Goal: Information Seeking & Learning: Compare options

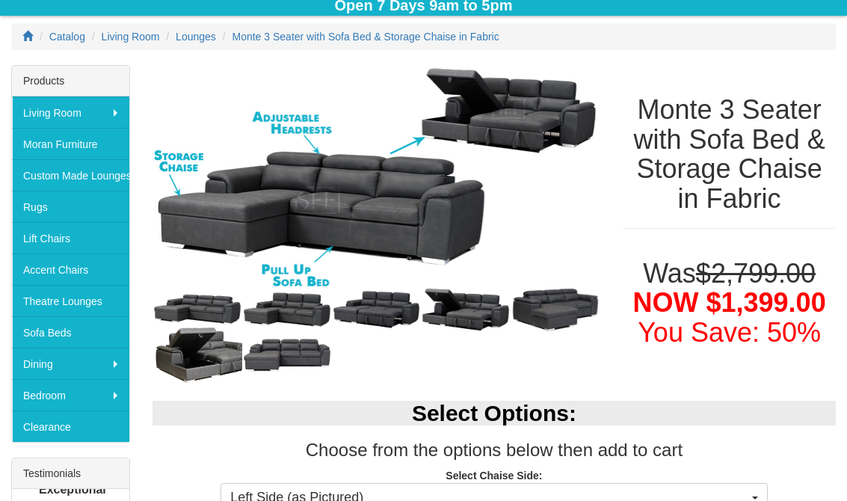
scroll to position [194, 0]
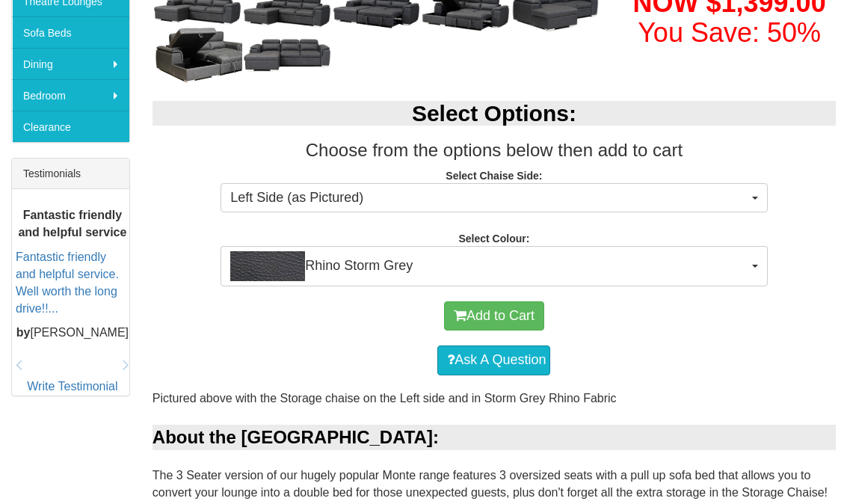
click at [753, 270] on button "Rhino Storm Grey" at bounding box center [494, 267] width 547 height 40
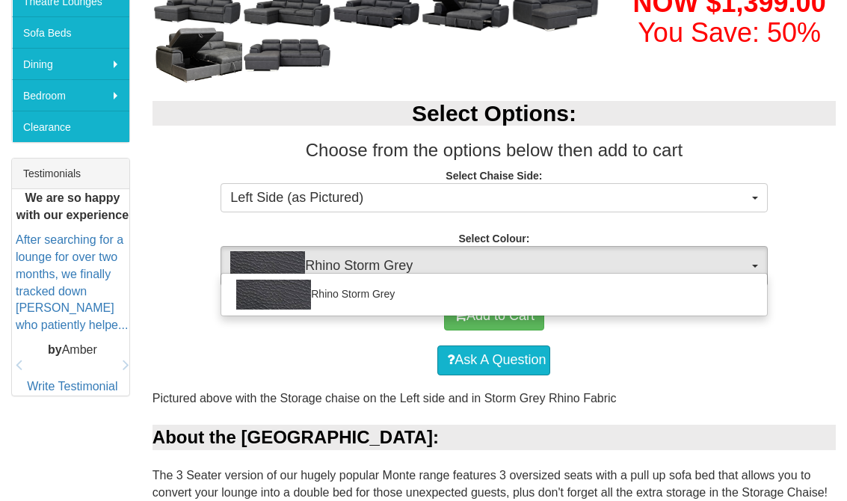
click at [295, 364] on div at bounding box center [423, 250] width 847 height 501
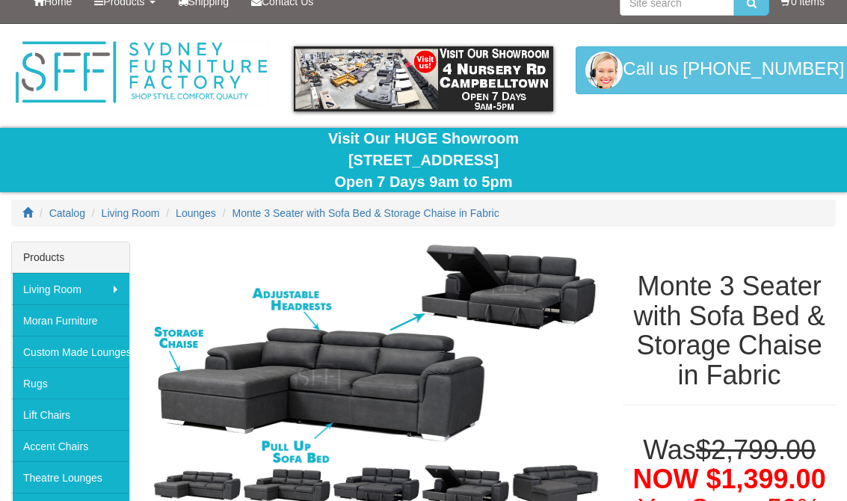
scroll to position [0, 0]
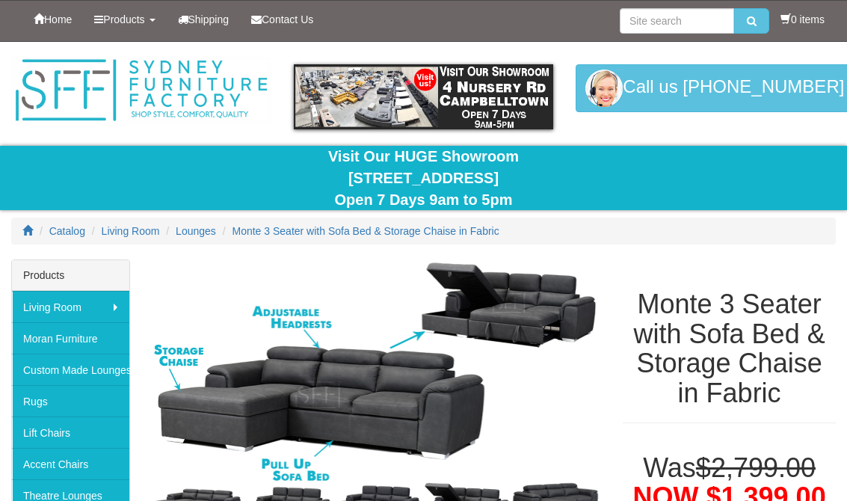
click at [195, 228] on span "Lounges" at bounding box center [196, 231] width 40 height 12
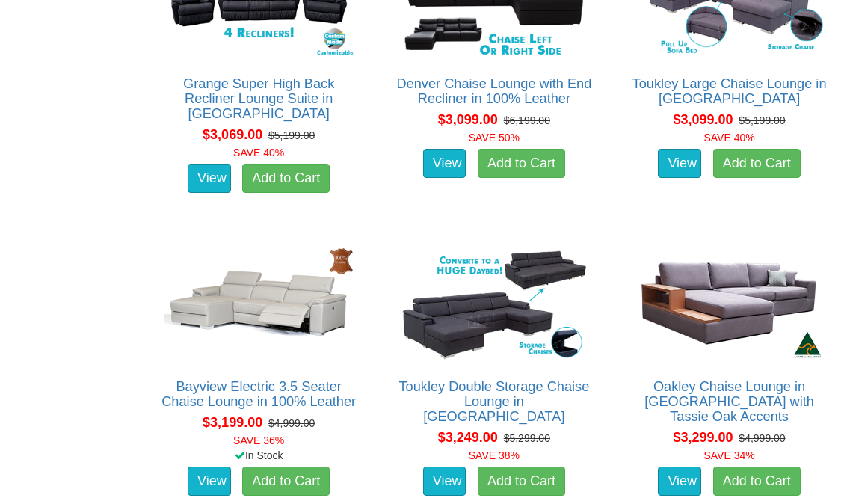
scroll to position [6099, 0]
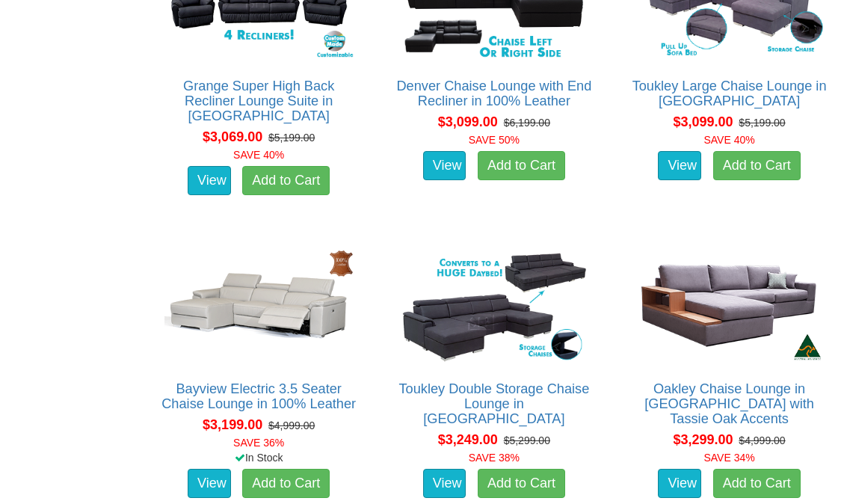
click at [253, 304] on img at bounding box center [259, 306] width 197 height 121
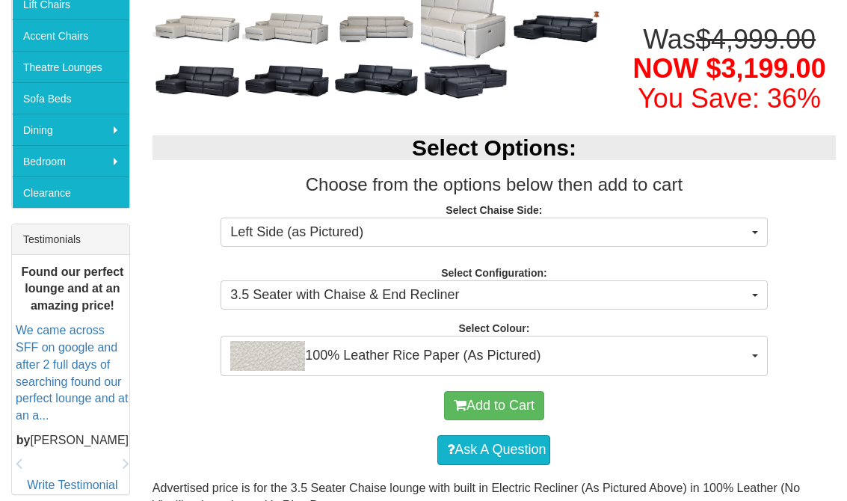
scroll to position [429, 0]
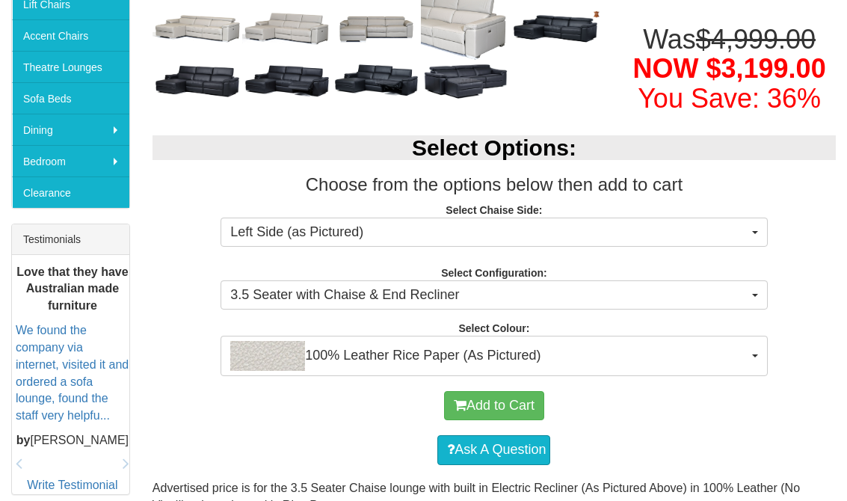
click at [758, 294] on span "button" at bounding box center [755, 295] width 6 height 3
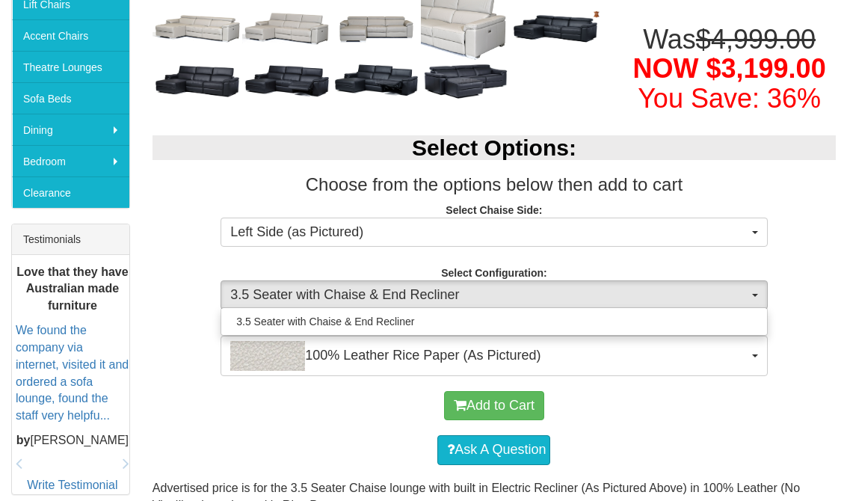
click at [262, 438] on div at bounding box center [423, 250] width 847 height 501
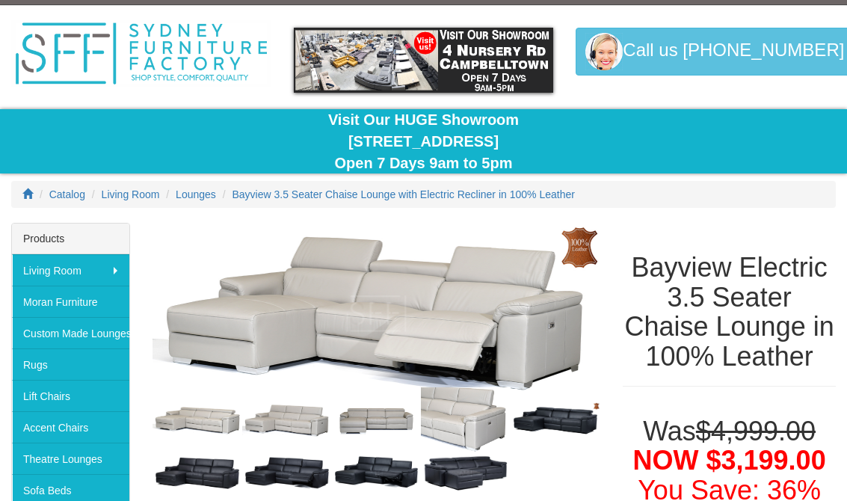
scroll to position [0, 0]
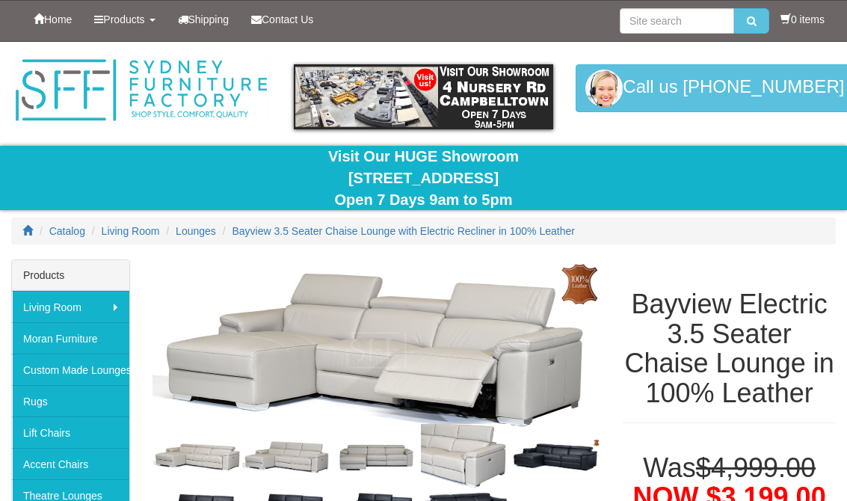
click at [203, 230] on span "Lounges" at bounding box center [196, 231] width 40 height 12
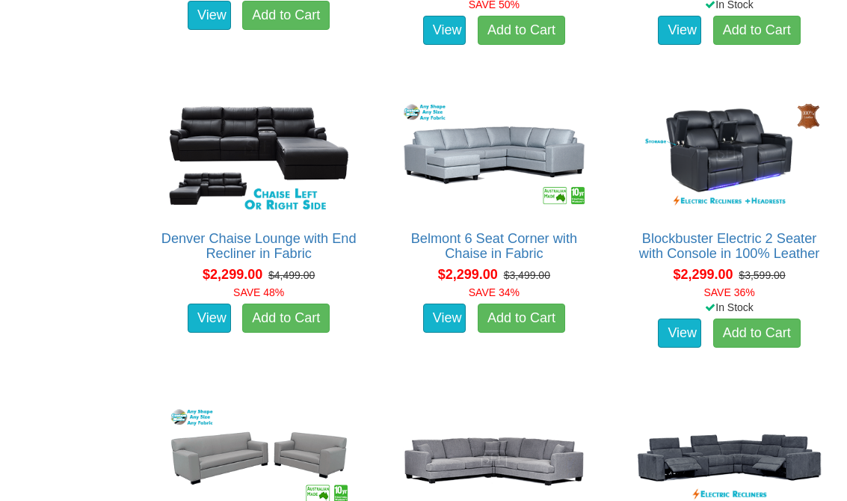
scroll to position [2616, 0]
click at [254, 231] on link "Denver Chaise Lounge with End Recliner in Fabric" at bounding box center [259, 246] width 195 height 30
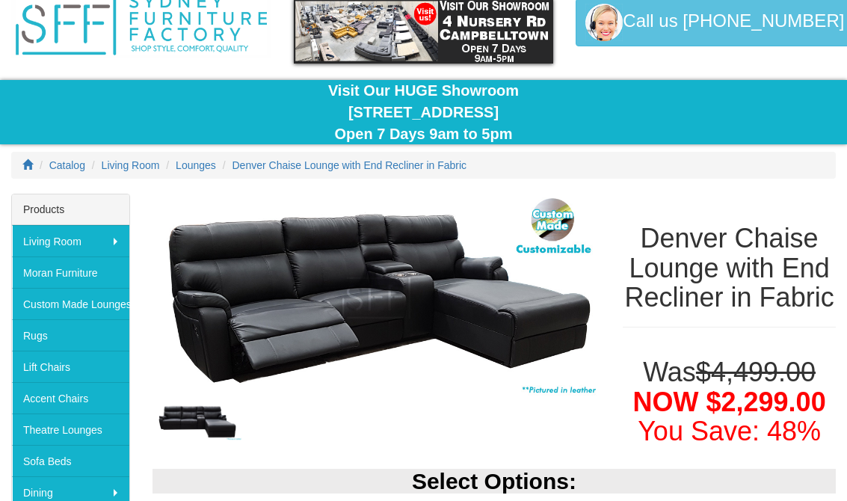
scroll to position [65, 0]
click at [206, 163] on span "Lounges" at bounding box center [196, 166] width 40 height 12
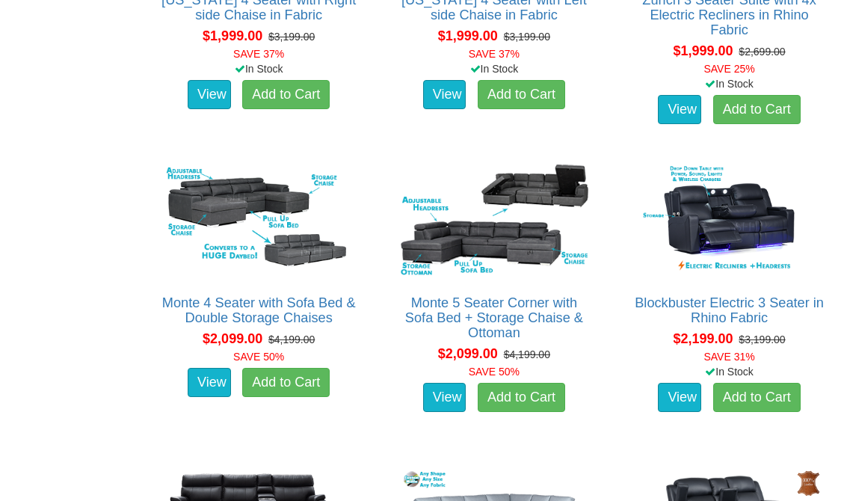
scroll to position [2248, 0]
click at [459, 318] on link "Monte 5 Seater Corner with Sofa Bed + Storage Chaise & Ottoman" at bounding box center [494, 317] width 178 height 45
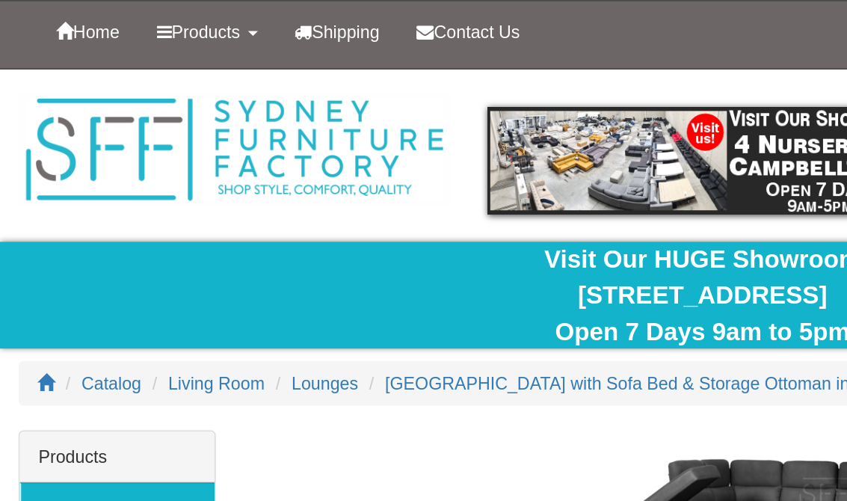
click at [200, 228] on span "Lounges" at bounding box center [196, 231] width 40 height 12
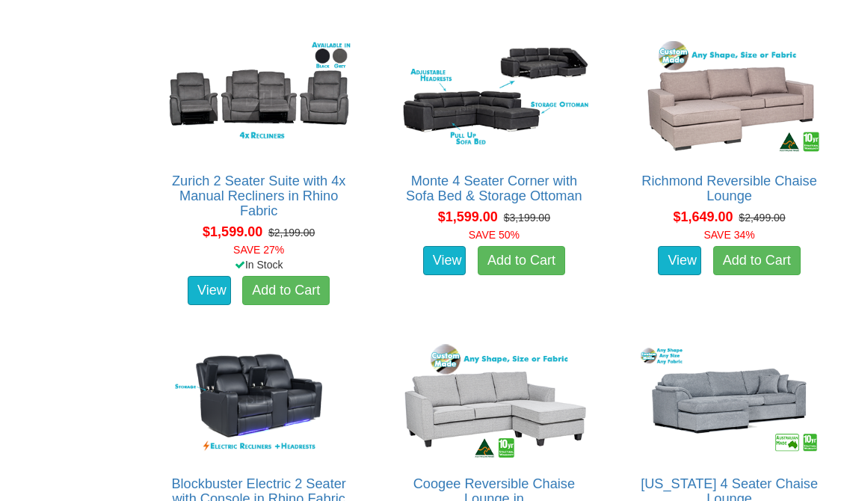
scroll to position [1454, 0]
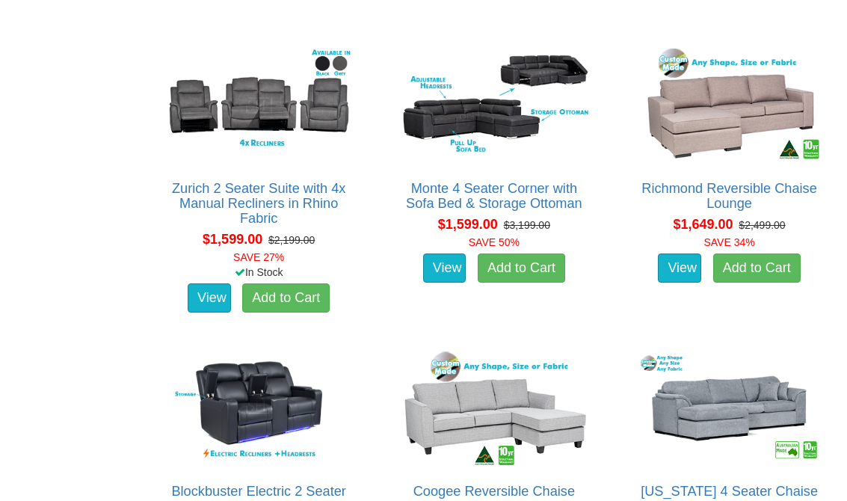
click at [271, 186] on link "Zurich 2 Seater Suite with 4x Manual Recliners in Rhino Fabric" at bounding box center [259, 203] width 174 height 45
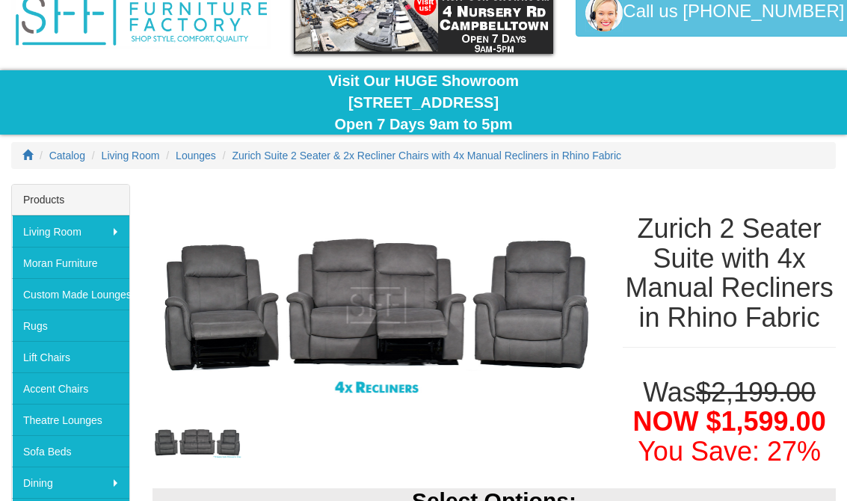
scroll to position [76, 0]
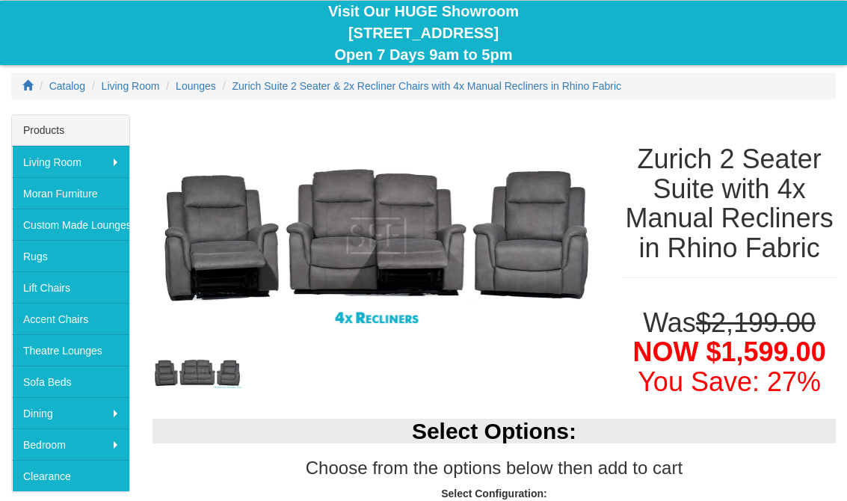
click at [378, 239] on img at bounding box center [377, 236] width 448 height 243
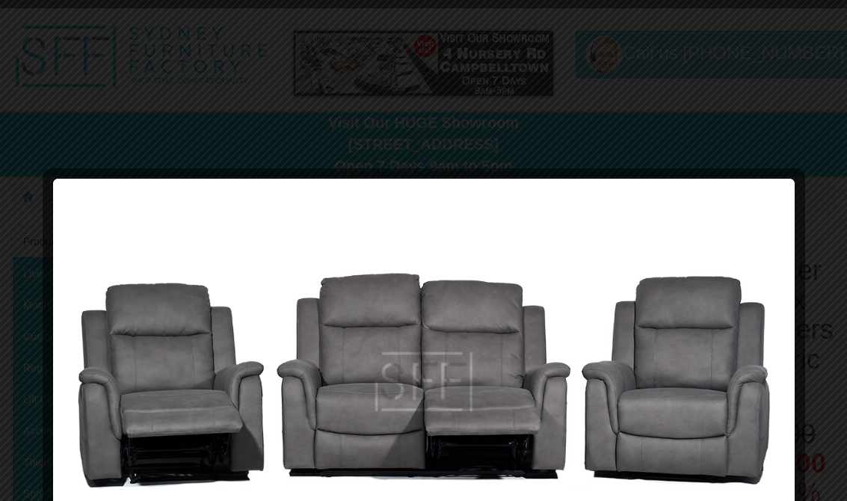
scroll to position [0, 0]
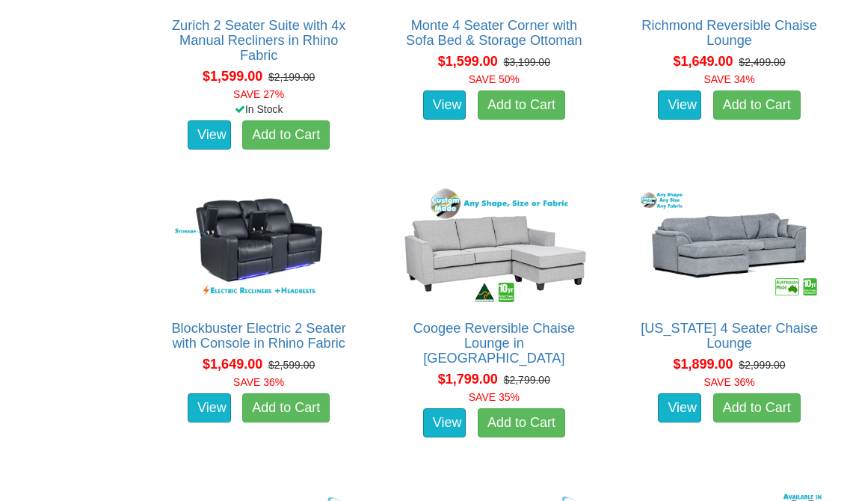
scroll to position [1617, 0]
click at [259, 244] on img at bounding box center [259, 245] width 197 height 121
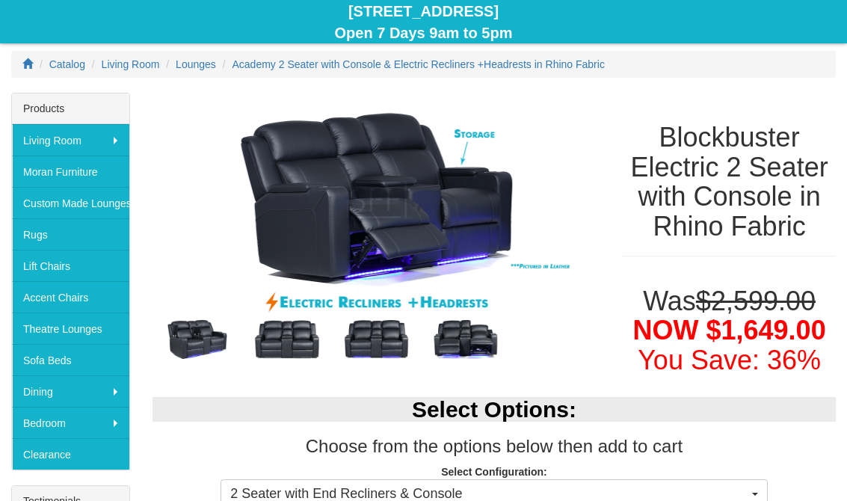
scroll to position [169, 0]
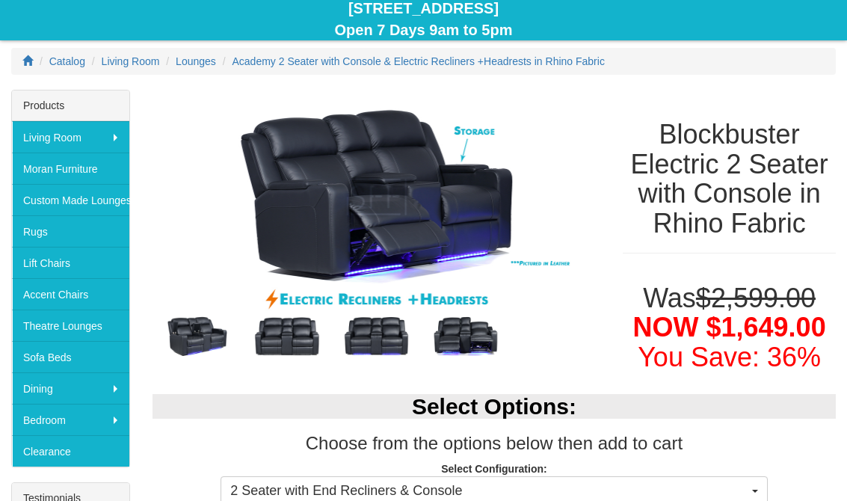
click at [196, 331] on img at bounding box center [198, 337] width 90 height 45
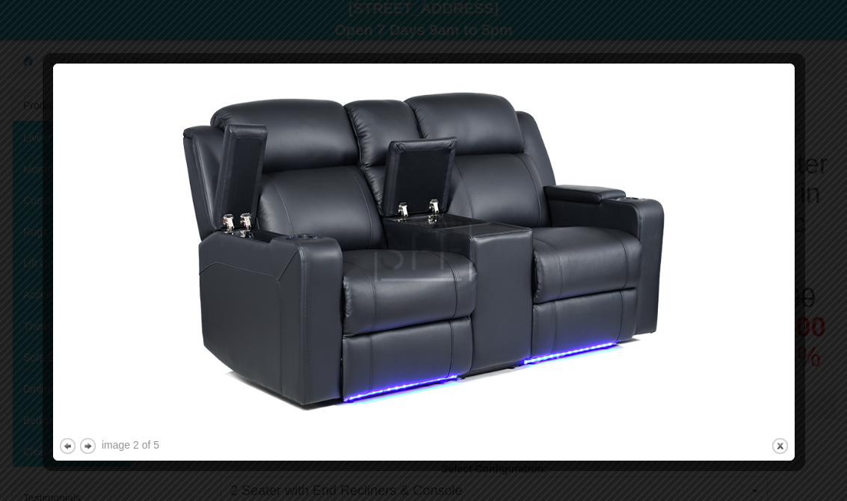
click at [96, 444] on button "next" at bounding box center [88, 446] width 19 height 19
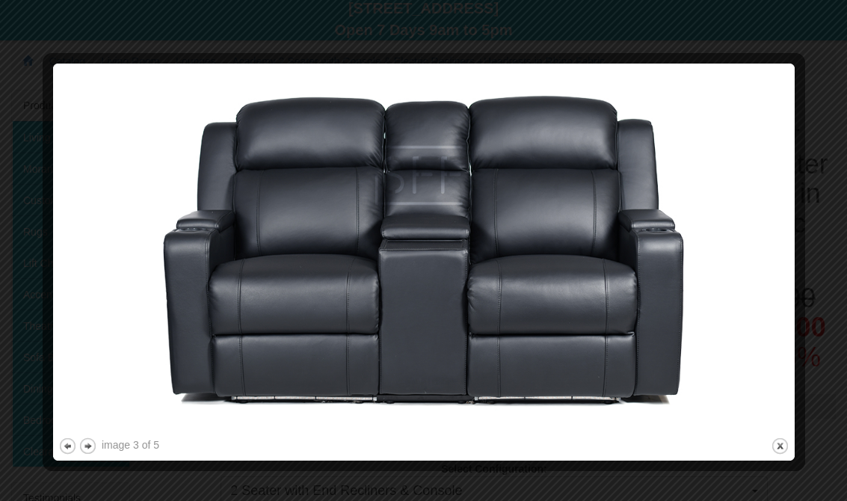
click at [52, 445] on div at bounding box center [51, 262] width 16 height 387
click at [55, 444] on div at bounding box center [51, 262] width 16 height 387
click at [64, 446] on button "previous" at bounding box center [67, 446] width 19 height 19
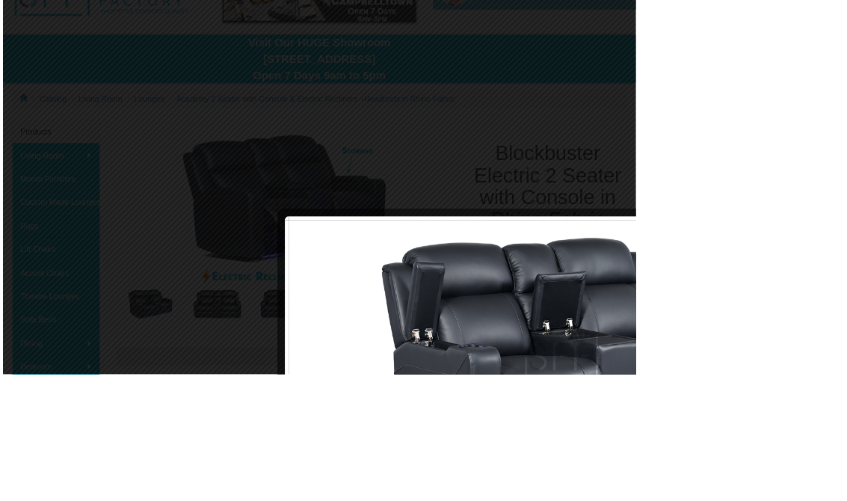
scroll to position [289, 0]
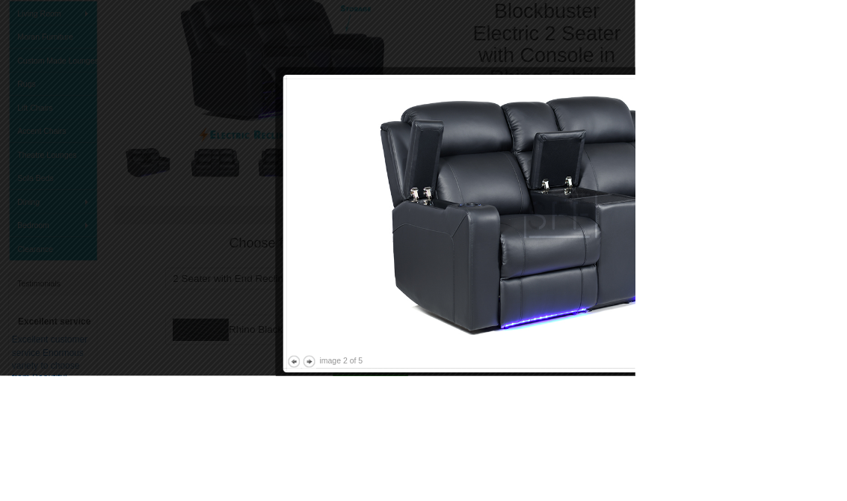
click at [847, 96] on div at bounding box center [748, 97] width 731 height 16
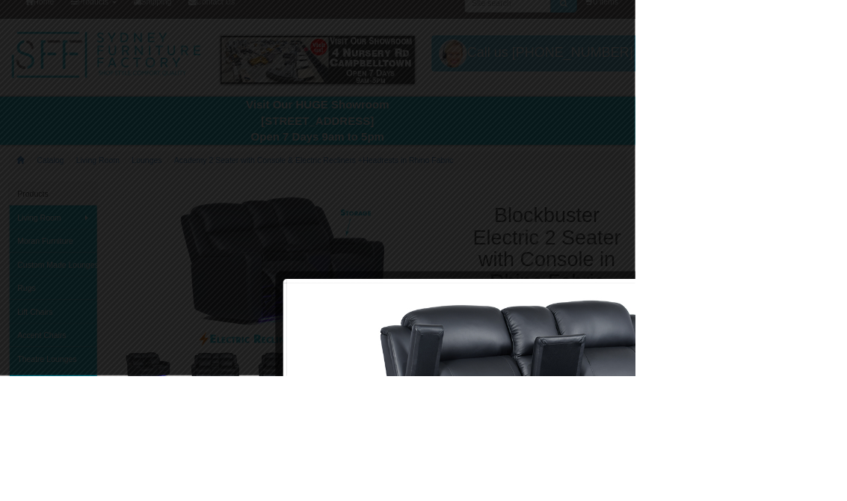
scroll to position [0, 0]
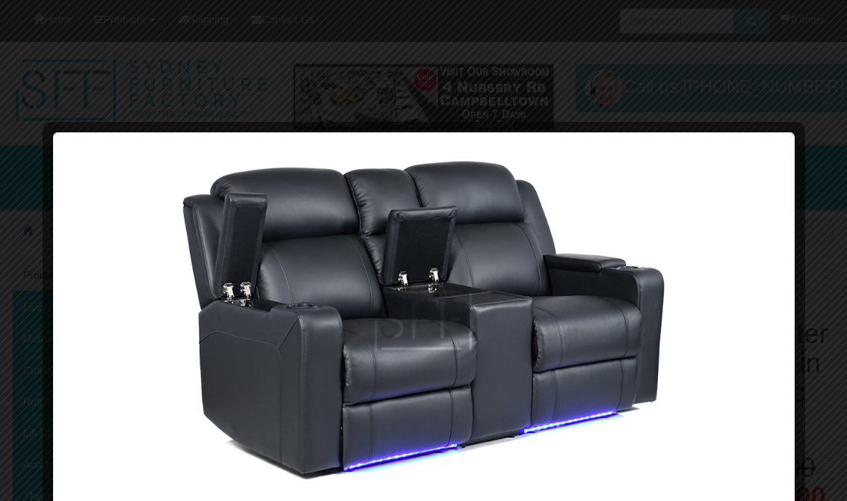
click at [598, 87] on div at bounding box center [423, 250] width 847 height 501
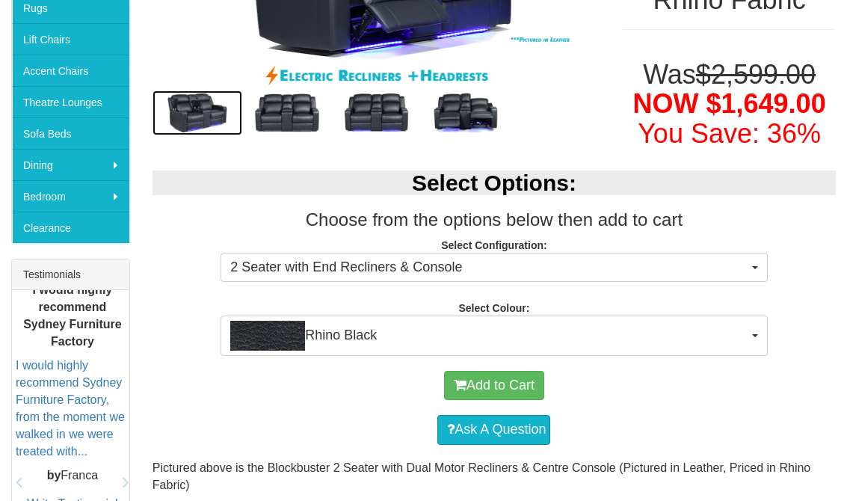
scroll to position [391, 0]
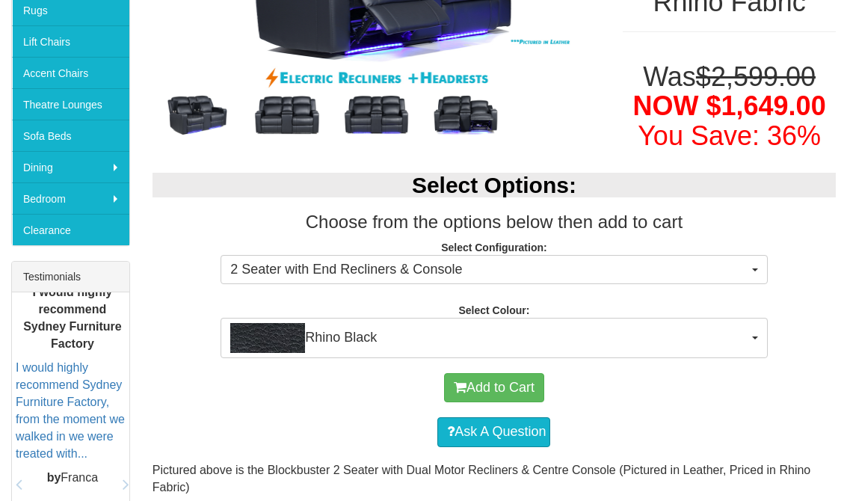
click at [757, 268] on button "2 Seater with End Recliners & Console" at bounding box center [494, 270] width 547 height 30
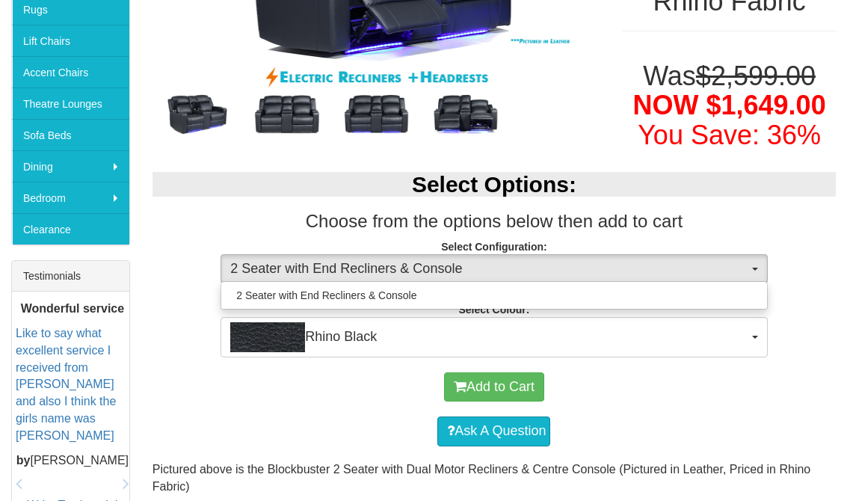
click at [756, 322] on div at bounding box center [423, 250] width 847 height 501
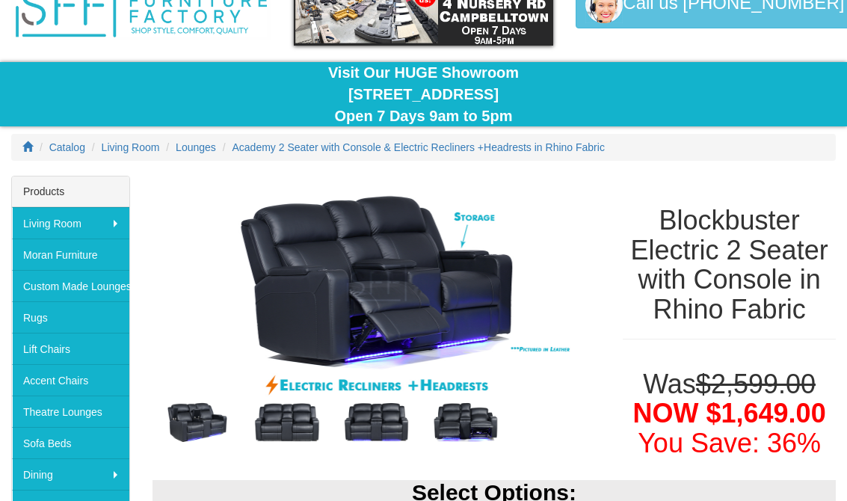
scroll to position [83, 0]
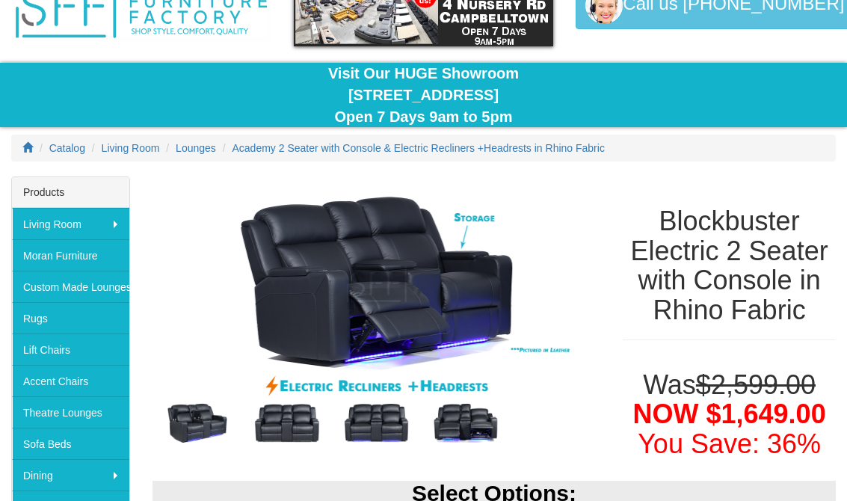
click at [197, 424] on img at bounding box center [198, 423] width 90 height 45
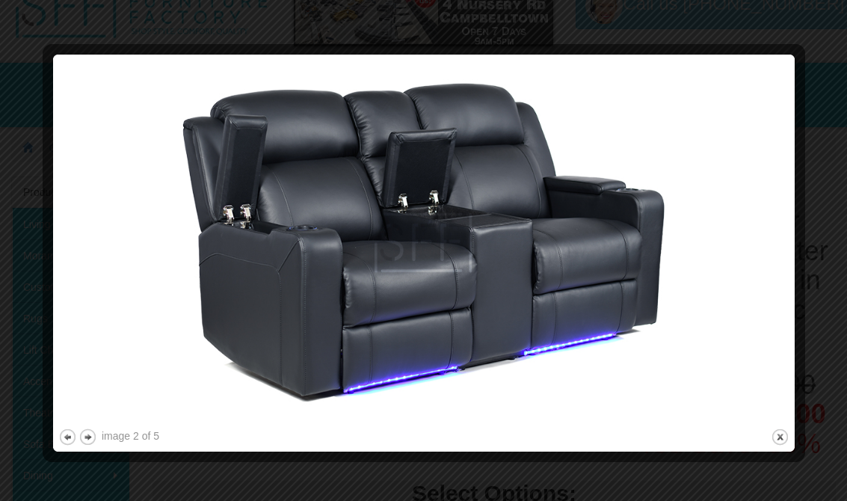
click at [88, 432] on button "next" at bounding box center [88, 437] width 19 height 19
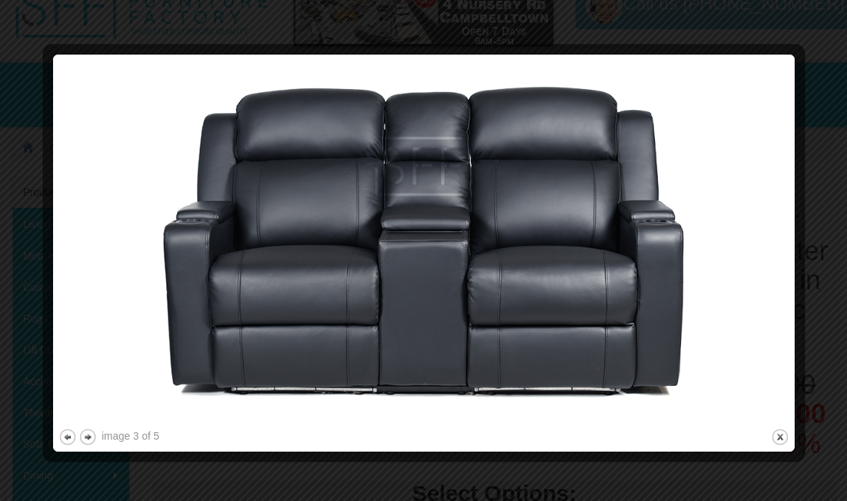
click at [94, 429] on button "next" at bounding box center [88, 437] width 19 height 19
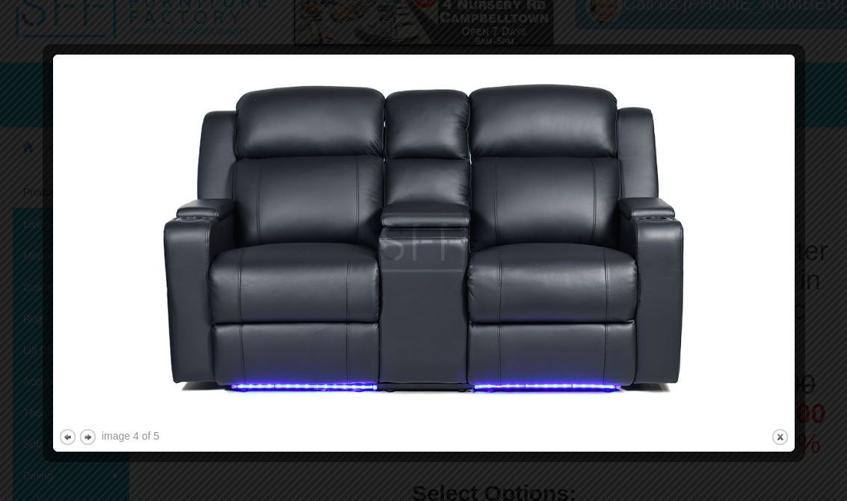
click at [95, 432] on button "next" at bounding box center [88, 437] width 19 height 19
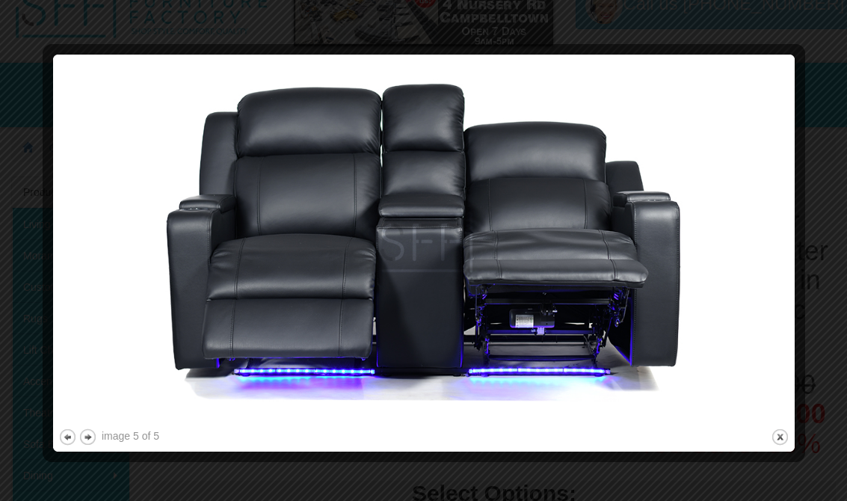
click at [93, 435] on button "next" at bounding box center [88, 437] width 19 height 19
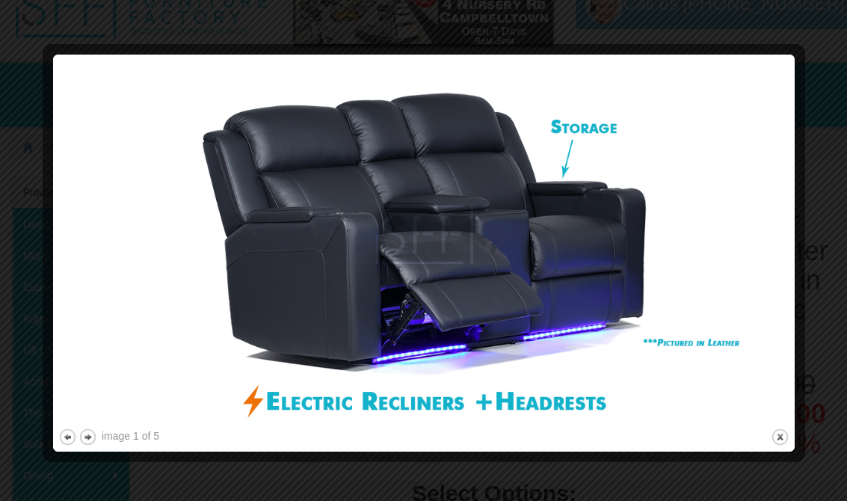
click at [93, 439] on button "next" at bounding box center [88, 437] width 19 height 19
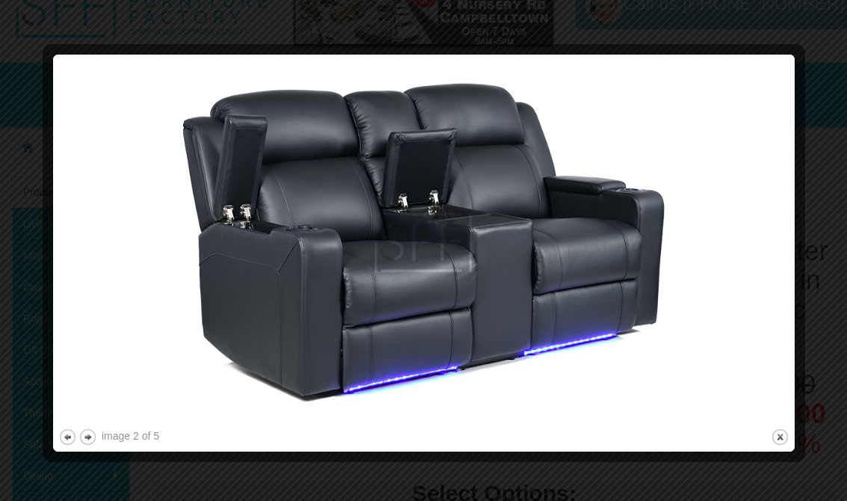
click at [90, 436] on button "next" at bounding box center [88, 437] width 19 height 19
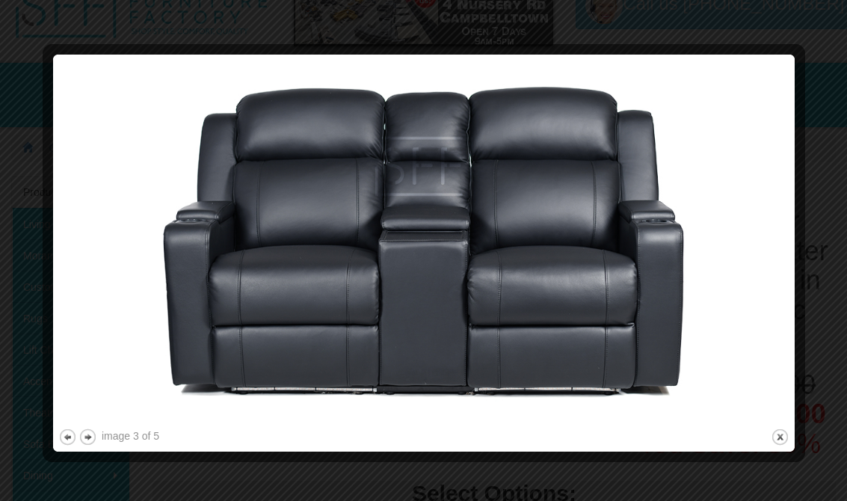
click at [96, 433] on button "next" at bounding box center [88, 437] width 19 height 19
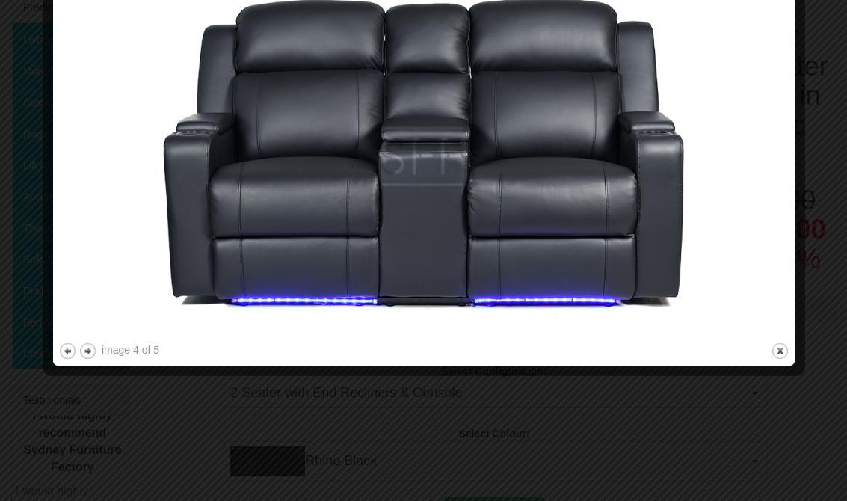
scroll to position [292, 0]
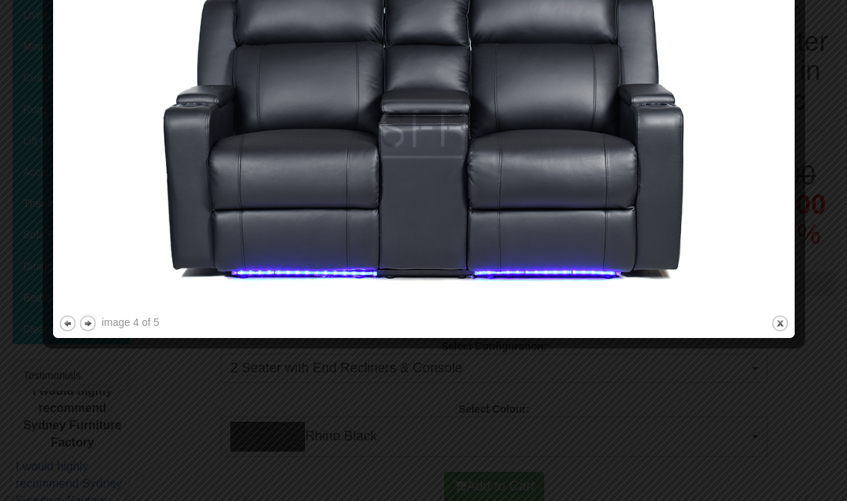
click at [366, 161] on img at bounding box center [423, 129] width 731 height 366
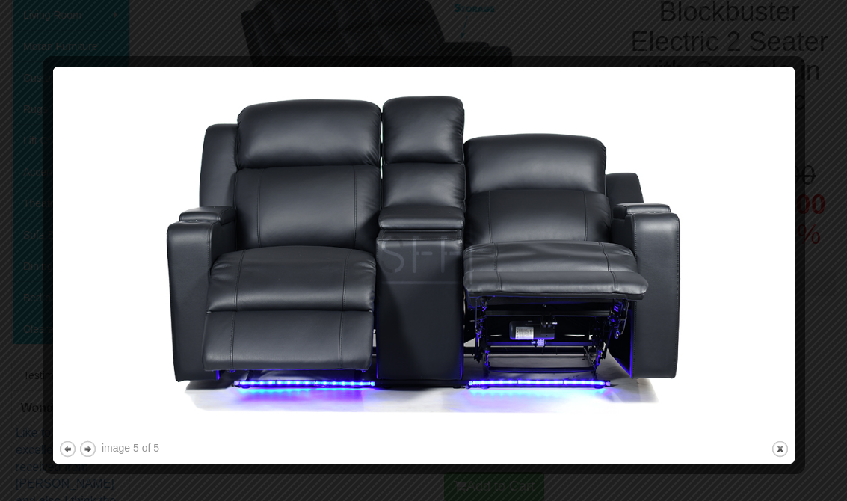
click at [774, 456] on button "close" at bounding box center [780, 449] width 19 height 19
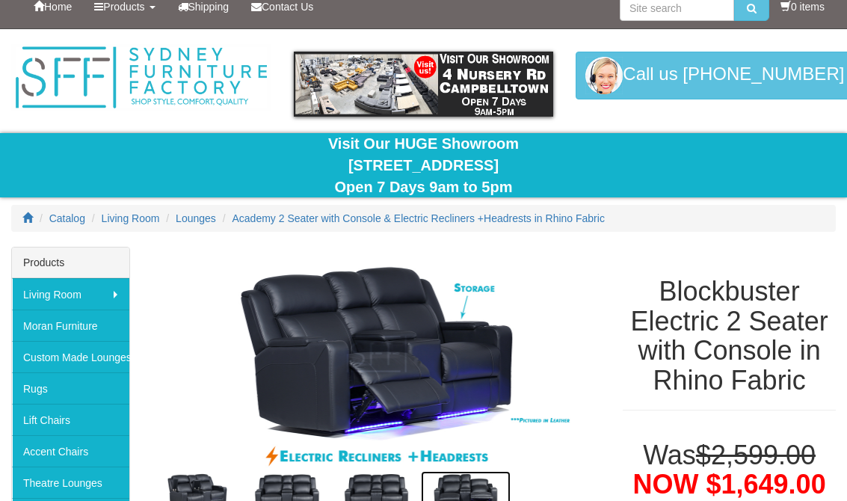
scroll to position [0, 0]
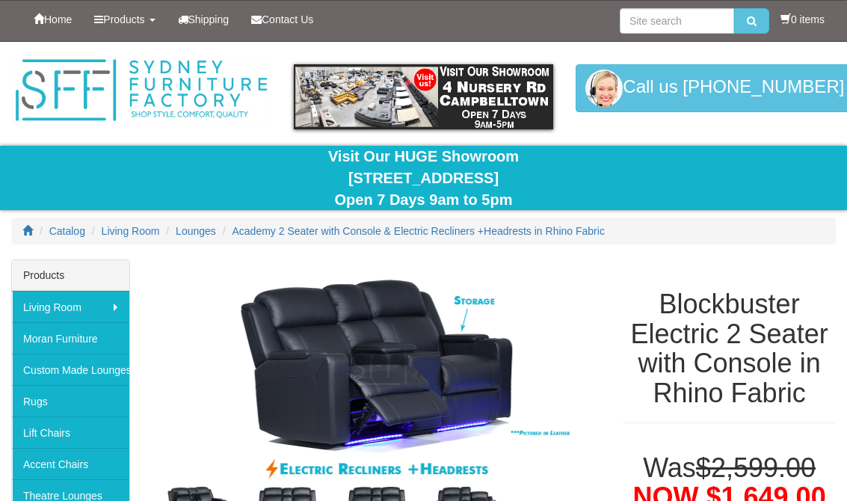
click at [201, 231] on span "Lounges" at bounding box center [196, 231] width 40 height 12
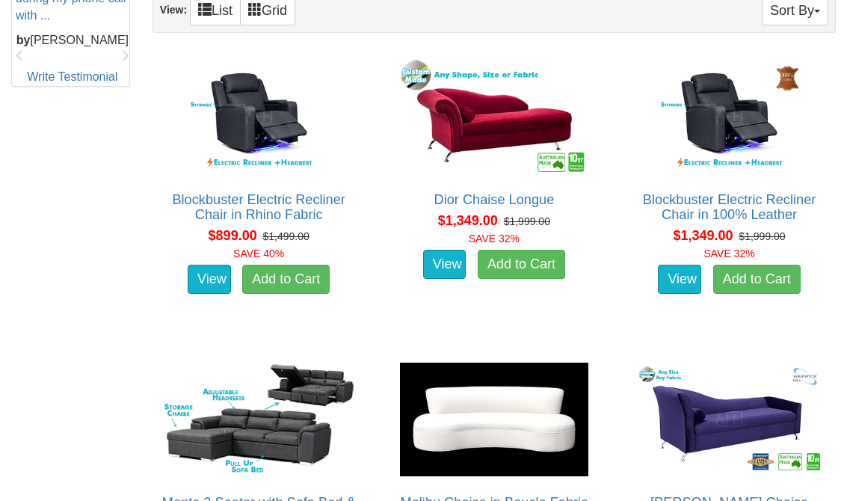
scroll to position [838, 0]
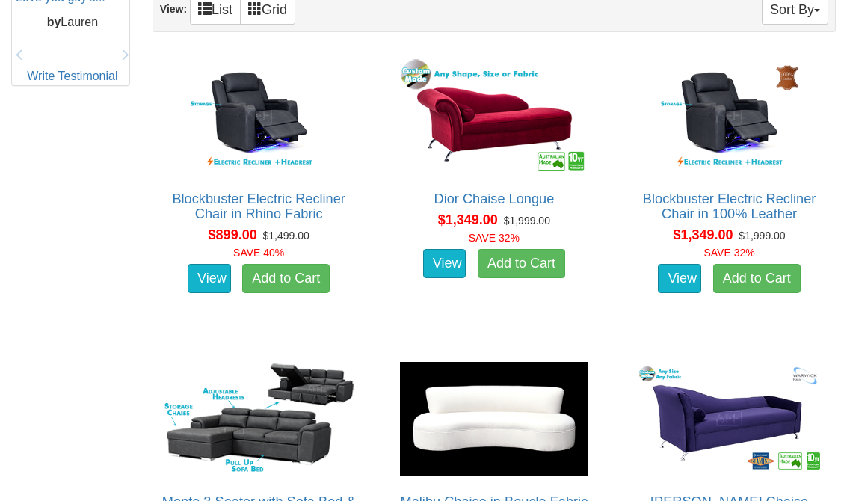
click at [738, 207] on link "Blockbuster Electric Recliner Chair in 100% Leather" at bounding box center [729, 206] width 173 height 30
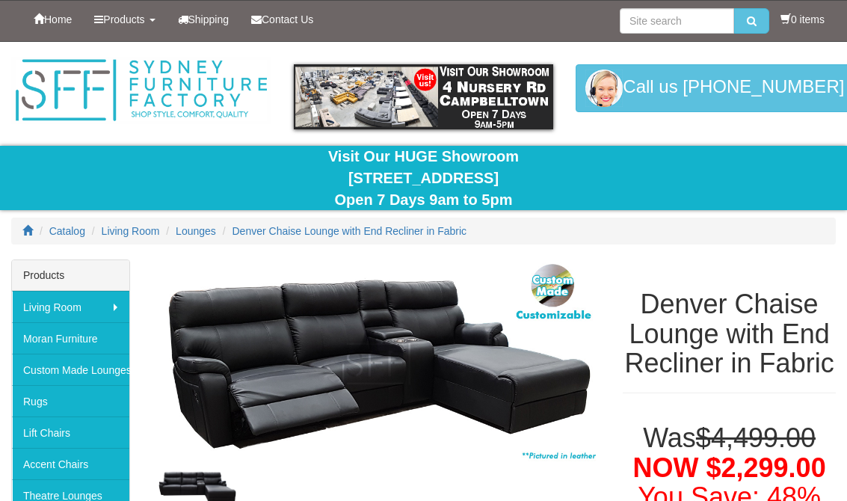
scroll to position [66, 0]
